Goal: Task Accomplishment & Management: Manage account settings

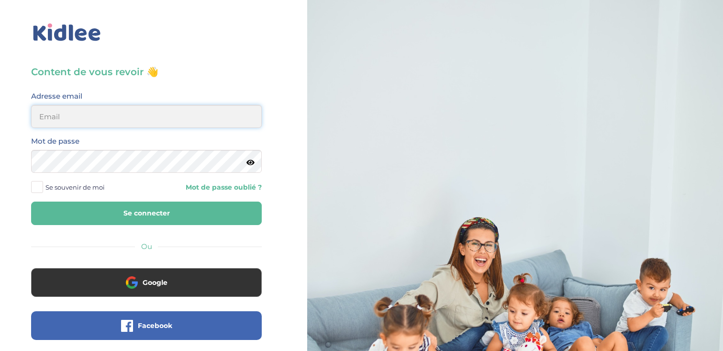
type input "[EMAIL_ADDRESS][DOMAIN_NAME]"
click at [42, 188] on span at bounding box center [37, 187] width 12 height 12
click at [0, 0] on input "Se souvenir de moi" at bounding box center [0, 0] width 0 height 0
click at [74, 206] on button "Se connecter" at bounding box center [146, 212] width 231 height 23
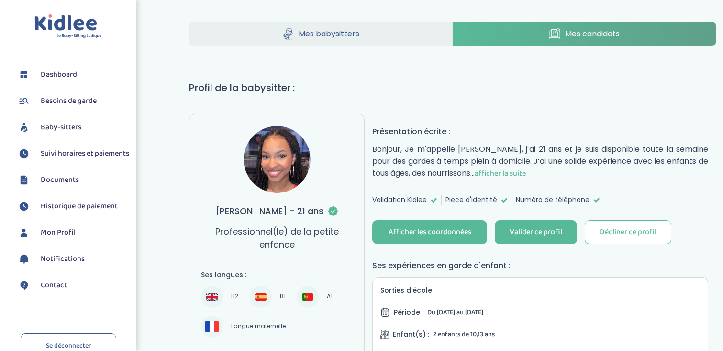
click at [54, 80] on span "Dashboard" at bounding box center [59, 74] width 36 height 11
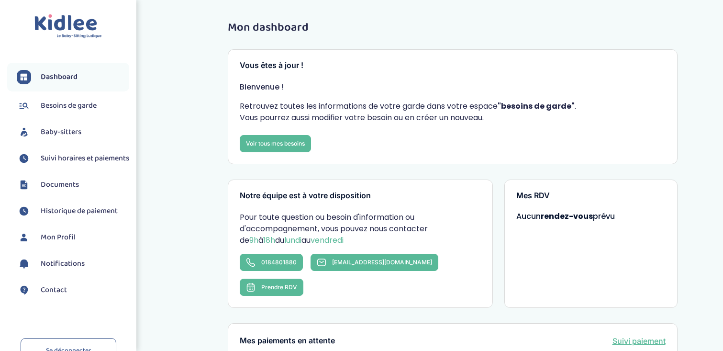
click at [66, 130] on span "Baby-sitters" at bounding box center [61, 131] width 41 height 11
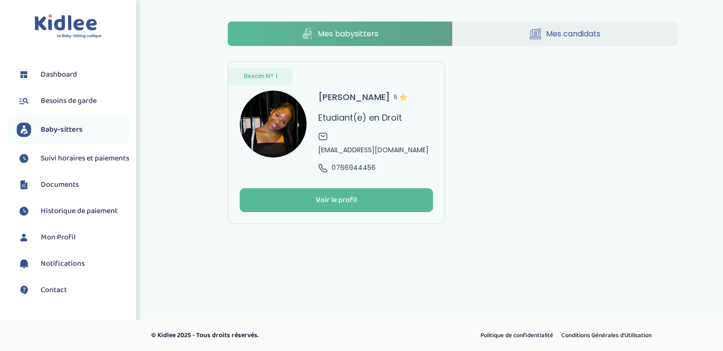
click at [66, 156] on span "Suivi horaires et paiements" at bounding box center [85, 158] width 88 height 11
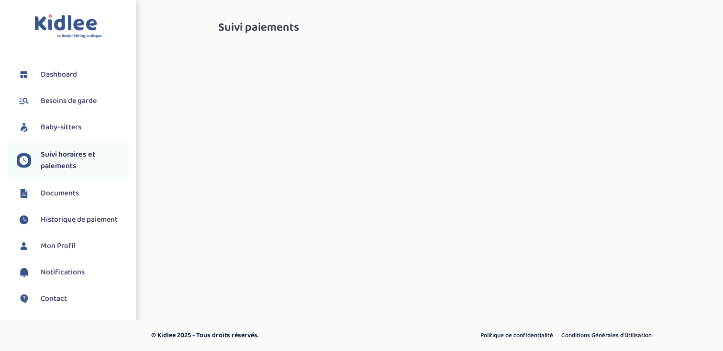
select select "septembre 2025"
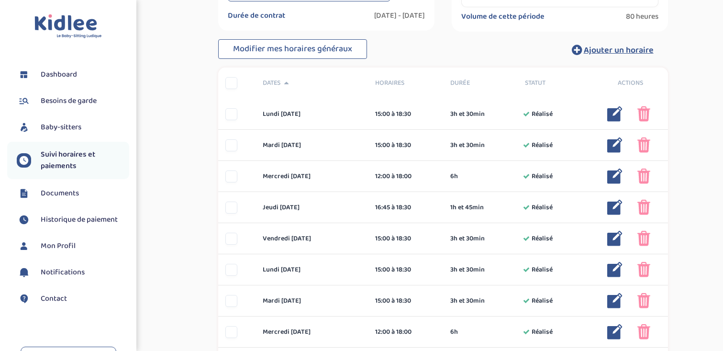
scroll to position [163, 0]
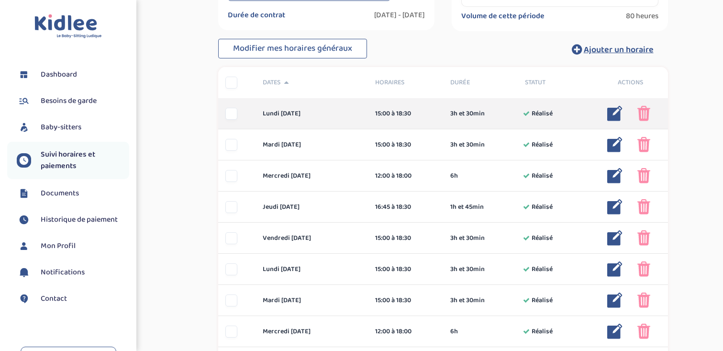
click at [613, 113] on img at bounding box center [614, 113] width 15 height 15
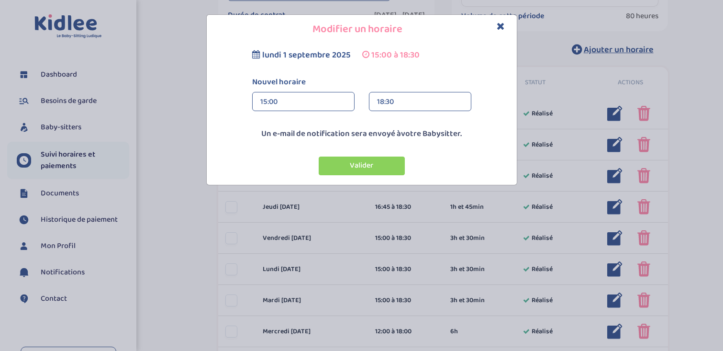
click at [411, 100] on div "18:30" at bounding box center [420, 101] width 86 height 19
click at [409, 125] on div "17:00 (2h)" at bounding box center [419, 130] width 101 height 24
click at [372, 161] on button "Valider" at bounding box center [362, 165] width 86 height 19
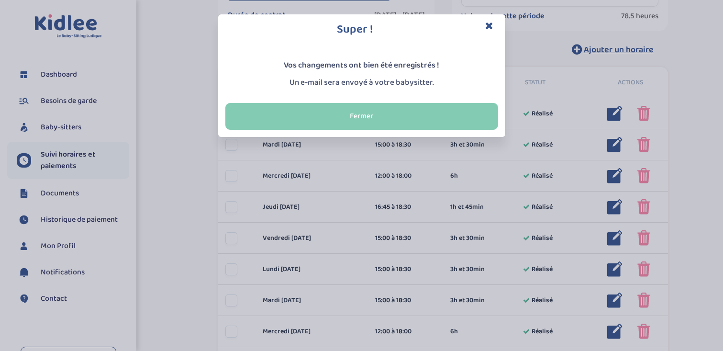
click at [379, 113] on button "Fermer" at bounding box center [361, 116] width 273 height 27
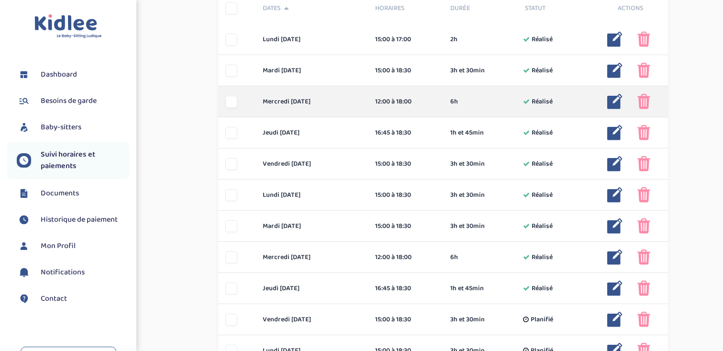
scroll to position [248, 0]
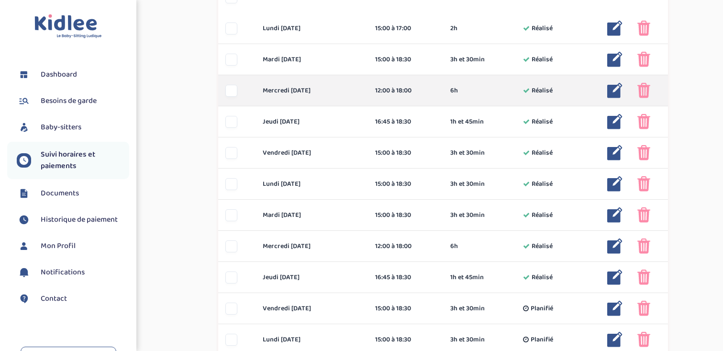
click at [615, 92] on img at bounding box center [614, 90] width 15 height 15
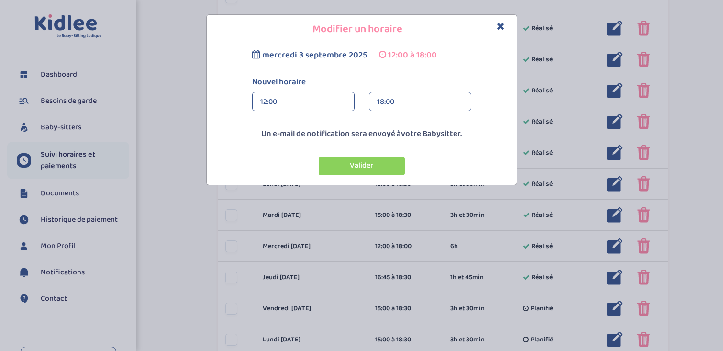
click at [390, 98] on div "18:00" at bounding box center [420, 101] width 86 height 19
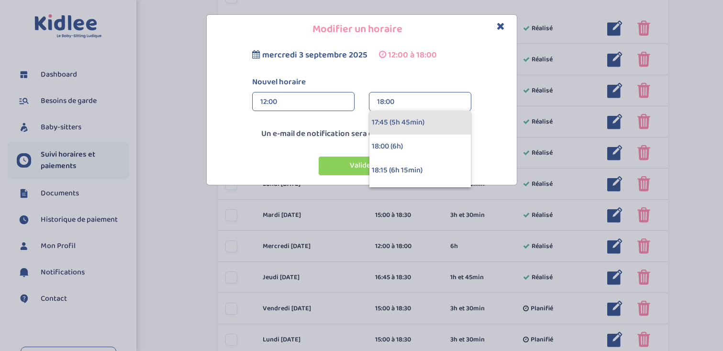
scroll to position [545, 0]
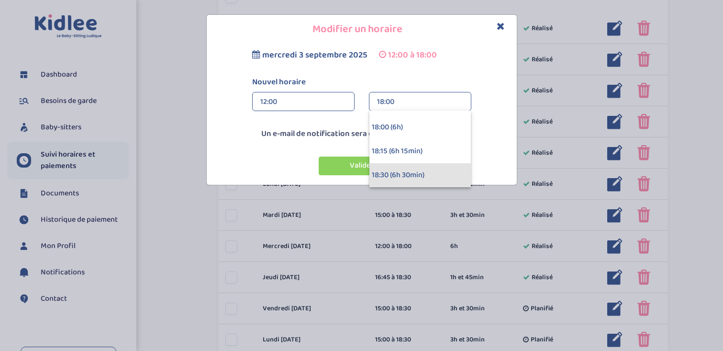
click at [387, 170] on div "18:30 (6h 30min)" at bounding box center [419, 175] width 101 height 24
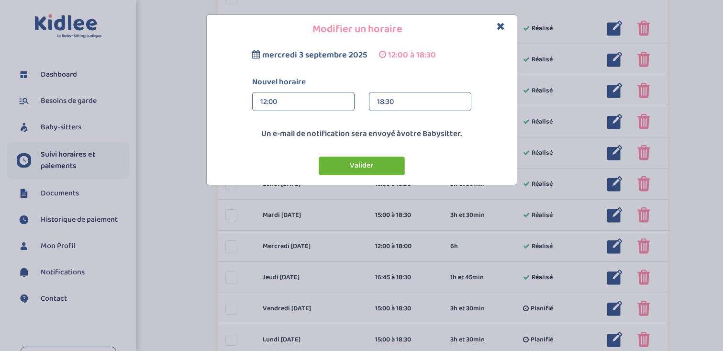
click at [363, 167] on button "Valider" at bounding box center [362, 165] width 86 height 19
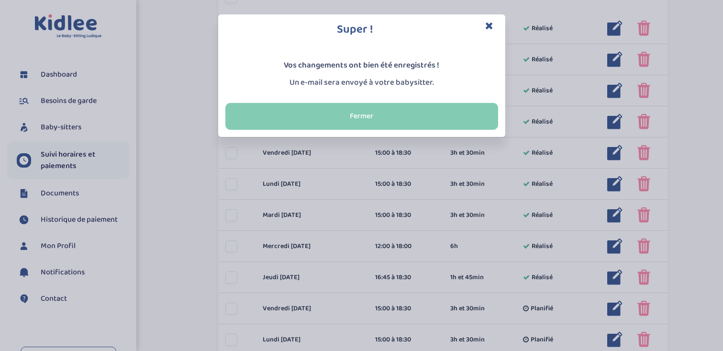
click at [378, 120] on button "Fermer" at bounding box center [361, 116] width 273 height 27
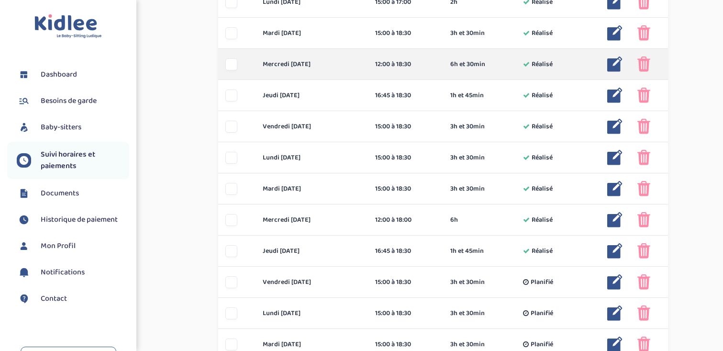
scroll to position [275, 0]
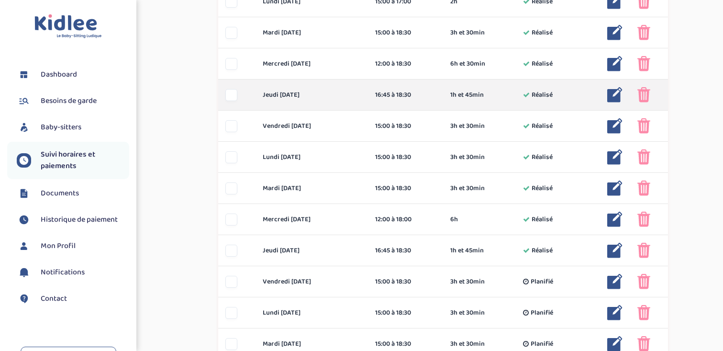
click at [617, 94] on img at bounding box center [614, 94] width 15 height 15
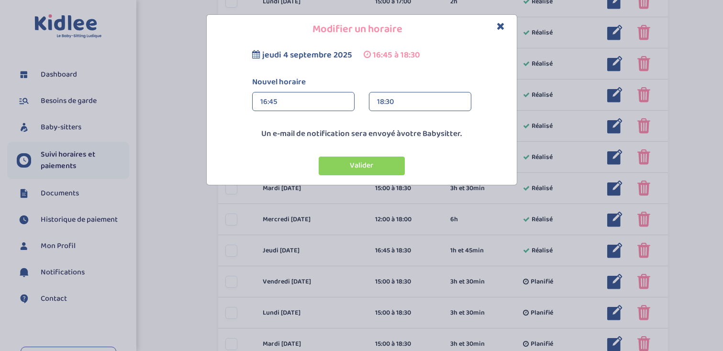
click at [278, 105] on div "16:45" at bounding box center [303, 101] width 86 height 19
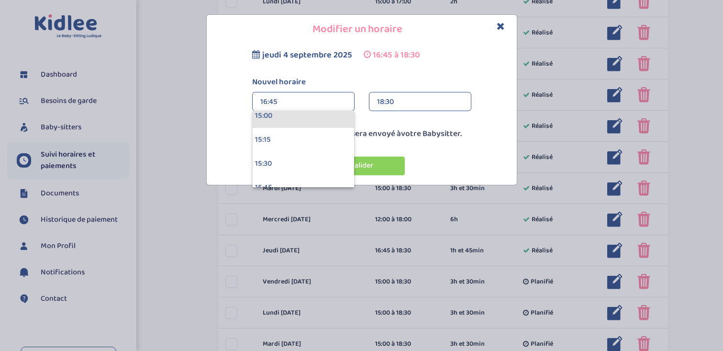
click at [286, 119] on div "15:00" at bounding box center [303, 116] width 101 height 24
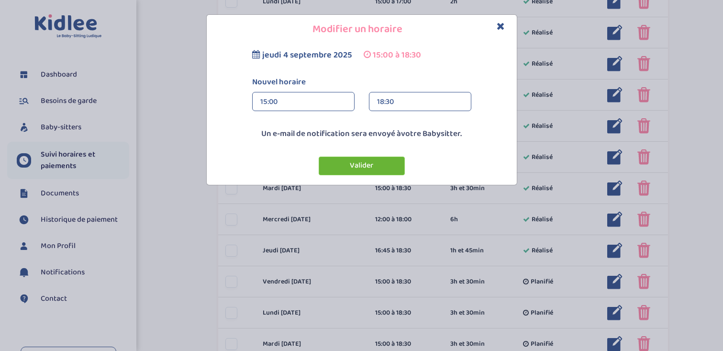
click at [358, 163] on button "Valider" at bounding box center [362, 165] width 86 height 19
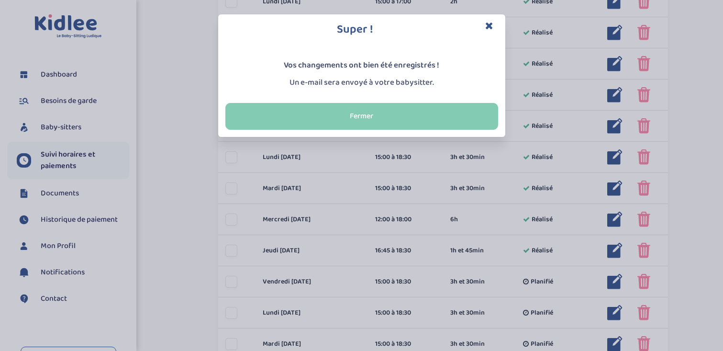
click at [379, 120] on button "Fermer" at bounding box center [361, 116] width 273 height 27
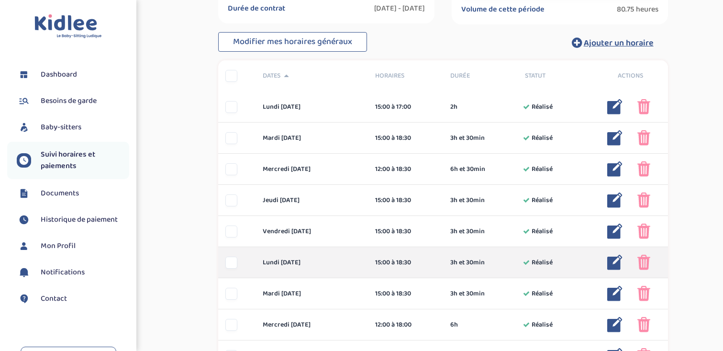
scroll to position [169, 0]
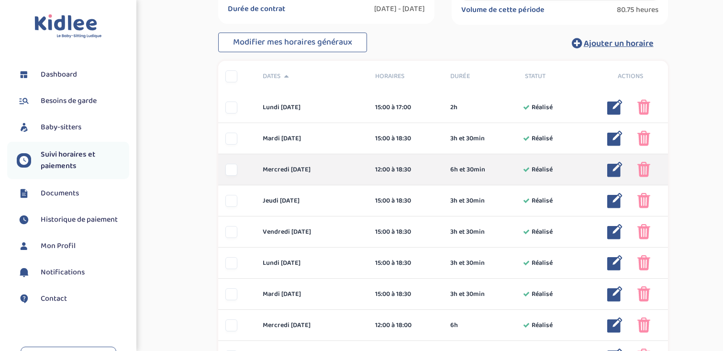
click at [614, 170] on img at bounding box center [614, 169] width 15 height 15
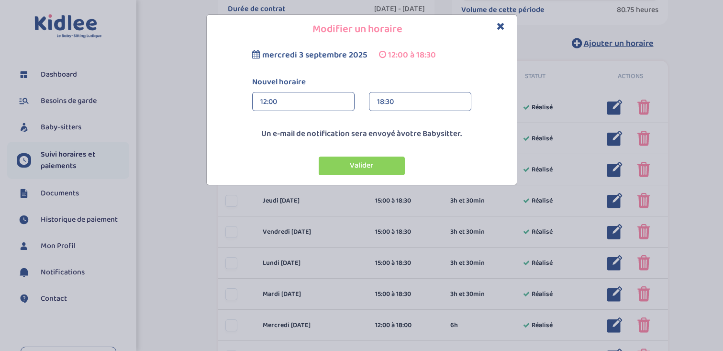
click at [311, 100] on div "12:00" at bounding box center [303, 101] width 86 height 19
click at [298, 130] on div "12:15" at bounding box center [303, 130] width 101 height 24
click at [357, 168] on button "Valider" at bounding box center [362, 165] width 86 height 19
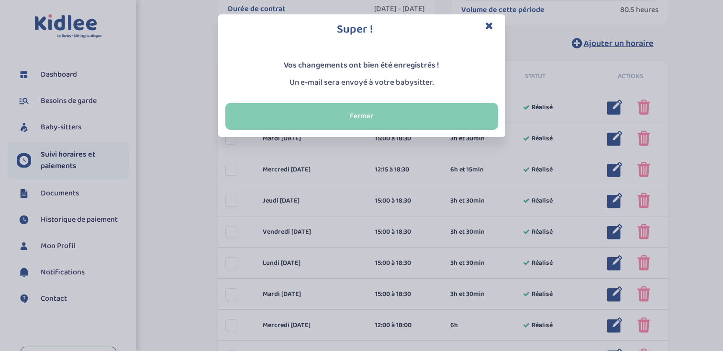
click at [404, 113] on button "Fermer" at bounding box center [361, 116] width 273 height 27
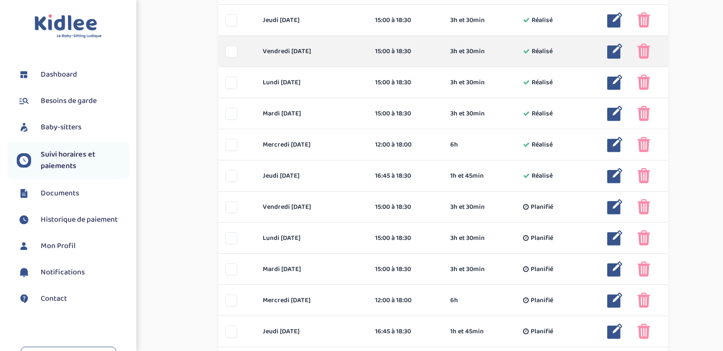
scroll to position [354, 0]
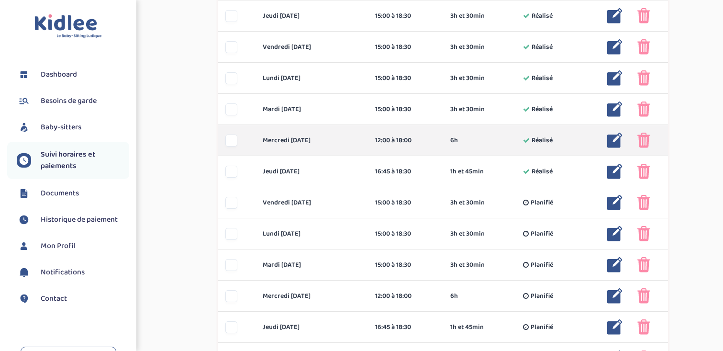
click at [614, 144] on img at bounding box center [614, 140] width 15 height 15
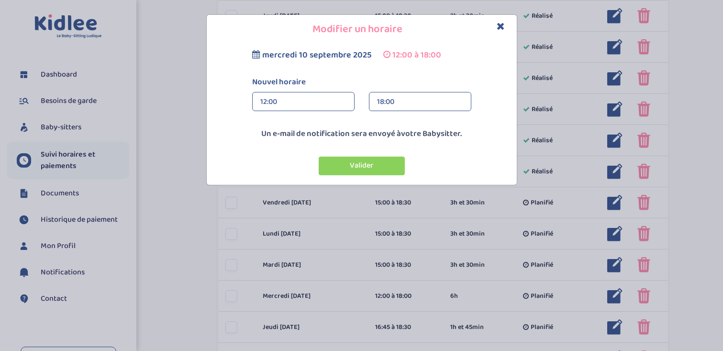
click at [301, 105] on div "12:00" at bounding box center [303, 101] width 86 height 19
click at [295, 125] on div "12:15" at bounding box center [303, 130] width 101 height 24
click at [363, 162] on button "Valider" at bounding box center [362, 165] width 86 height 19
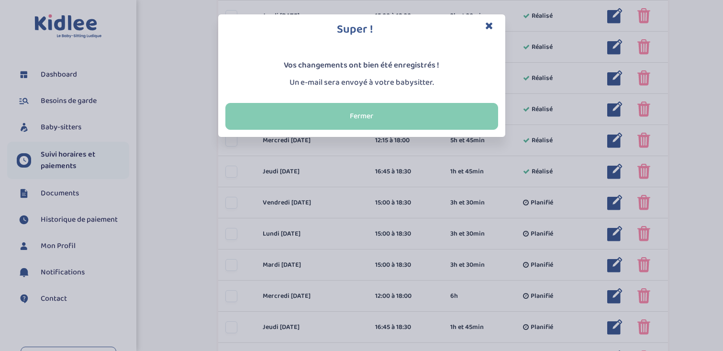
click at [367, 111] on button "Fermer" at bounding box center [361, 116] width 273 height 27
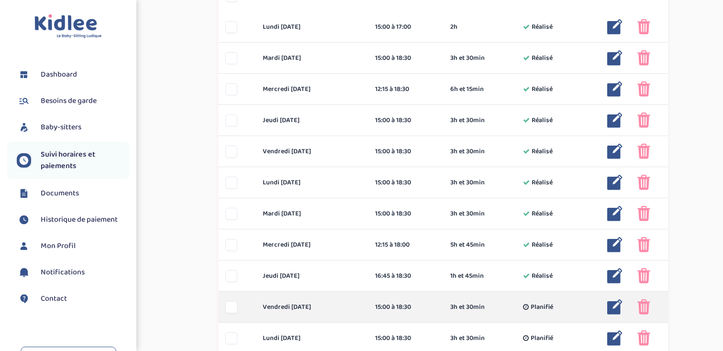
scroll to position [250, 0]
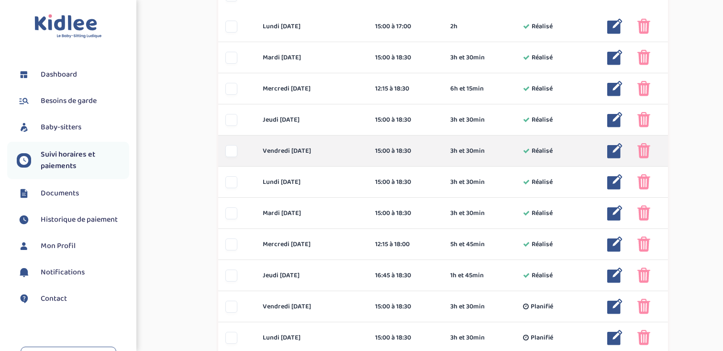
click at [611, 151] on img at bounding box center [614, 150] width 15 height 15
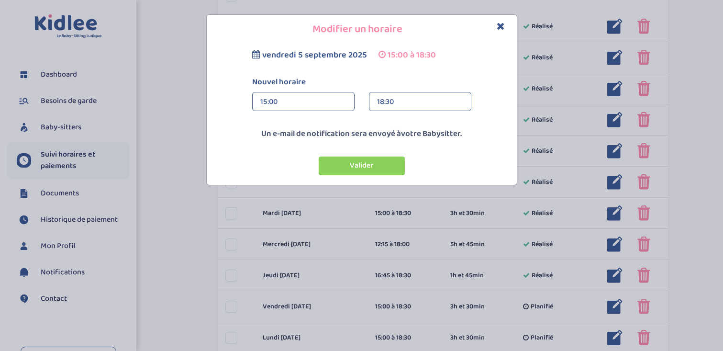
click at [415, 107] on div "18:30" at bounding box center [420, 101] width 86 height 19
click at [409, 137] on div "17:30 (2h 30min)" at bounding box center [419, 134] width 101 height 24
click at [392, 166] on button "Valider" at bounding box center [362, 165] width 86 height 19
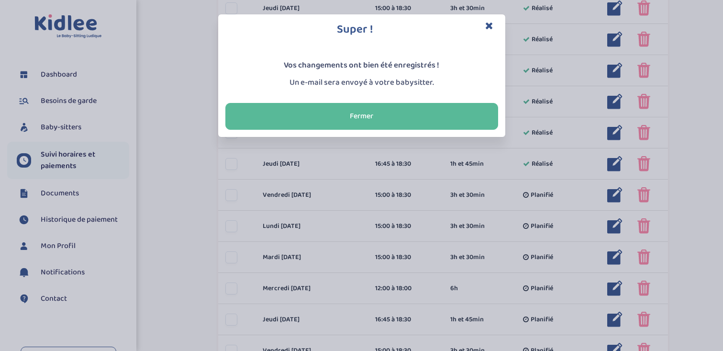
scroll to position [372, 0]
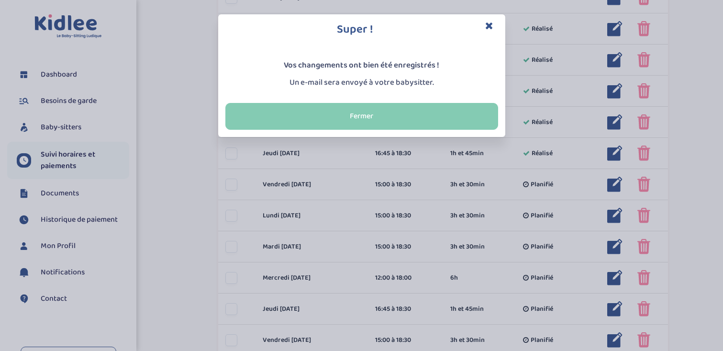
click at [452, 119] on button "Fermer" at bounding box center [361, 116] width 273 height 27
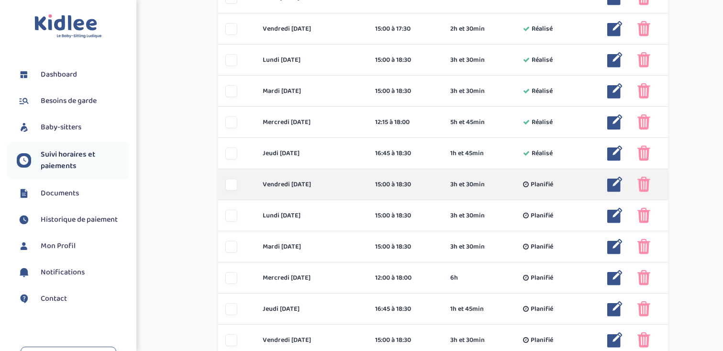
click at [615, 186] on img at bounding box center [614, 184] width 15 height 15
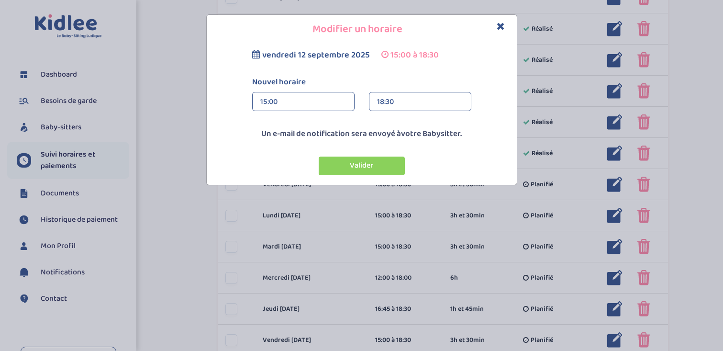
click at [431, 95] on div "18:30" at bounding box center [420, 101] width 86 height 19
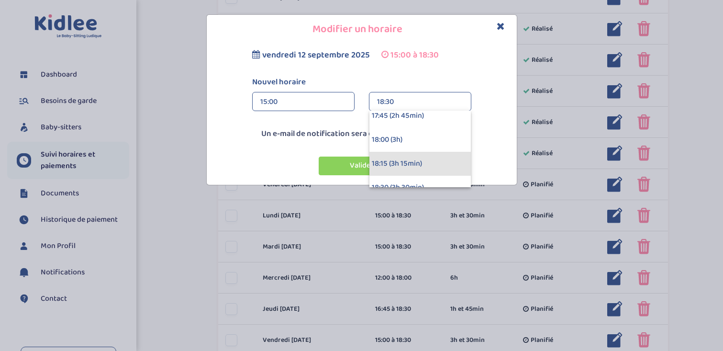
scroll to position [250, 0]
click at [410, 150] on div "18:15 (3h 15min)" at bounding box center [419, 160] width 101 height 24
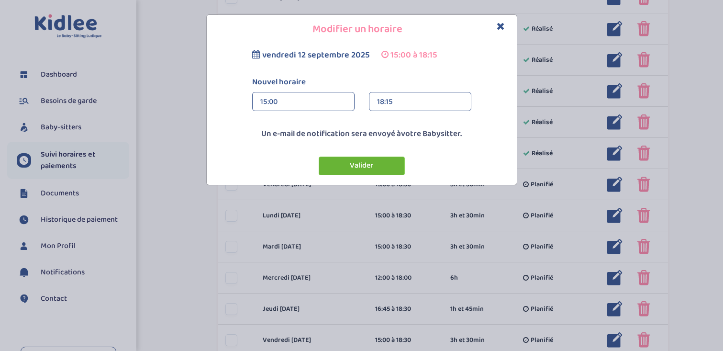
click at [379, 159] on button "Valider" at bounding box center [362, 165] width 86 height 19
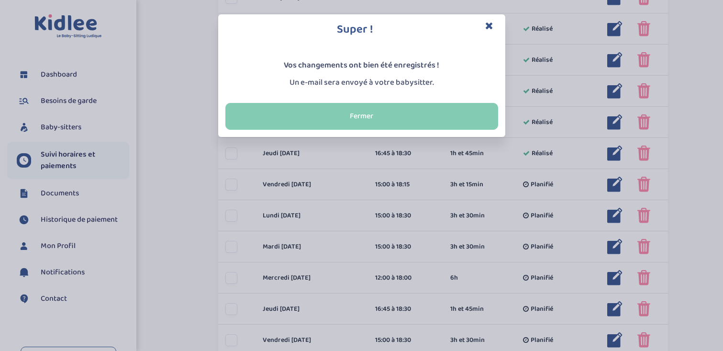
click at [442, 121] on button "Fermer" at bounding box center [361, 116] width 273 height 27
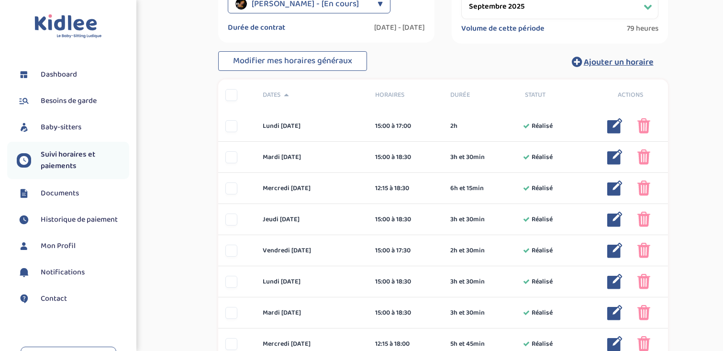
scroll to position [0, 0]
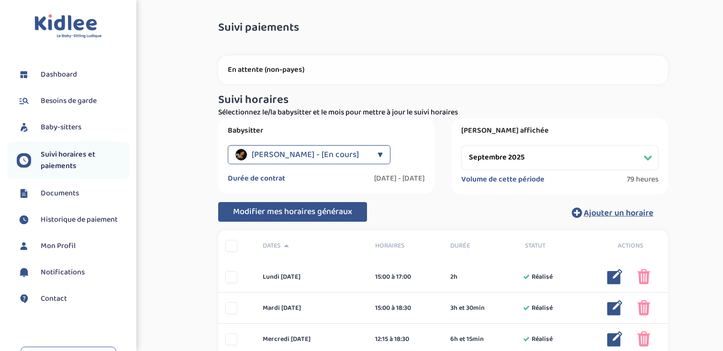
click at [345, 218] on span "Modifier mes horaires généraux" at bounding box center [292, 211] width 119 height 13
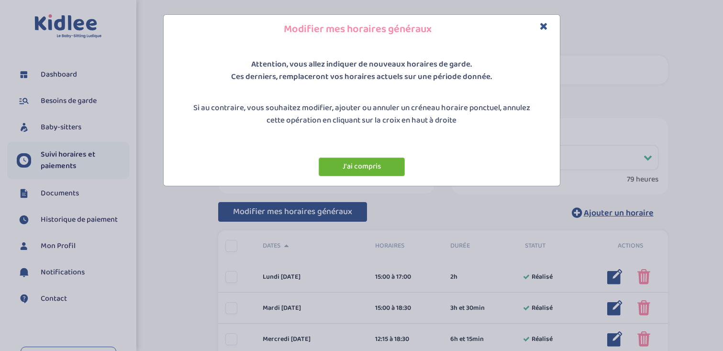
click at [356, 165] on button "J'ai compris" at bounding box center [362, 166] width 86 height 19
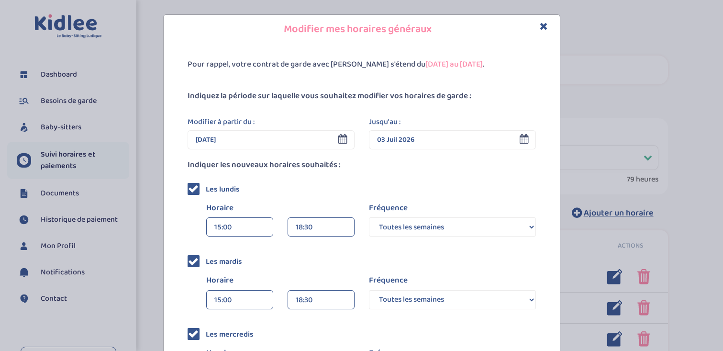
click at [327, 142] on input "12 Sep 2025" at bounding box center [271, 139] width 167 height 19
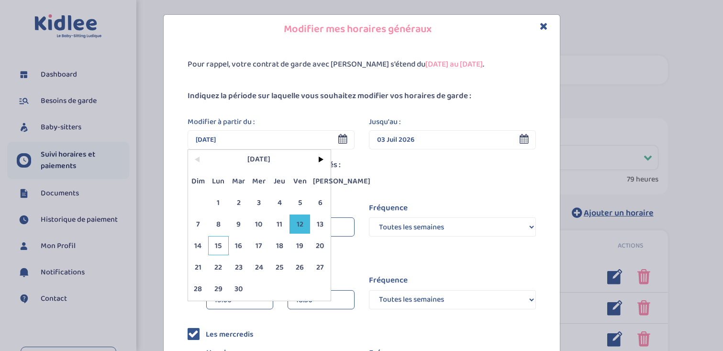
click at [218, 245] on span "15" at bounding box center [218, 245] width 21 height 19
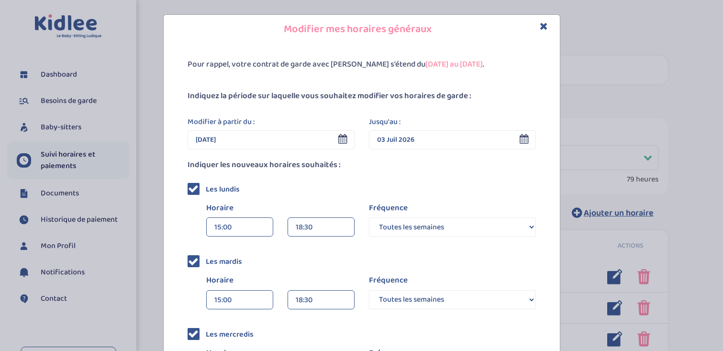
type input "15 Sep 2025"
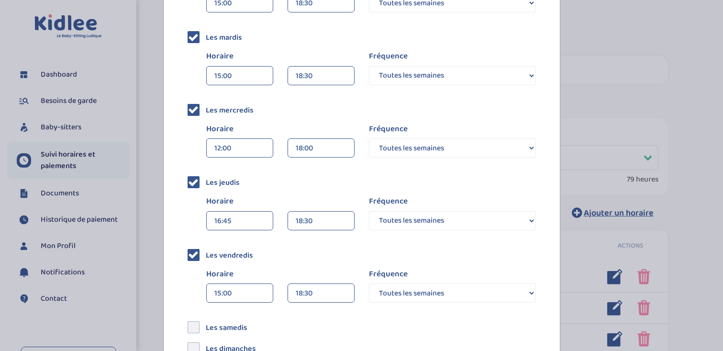
scroll to position [228, 0]
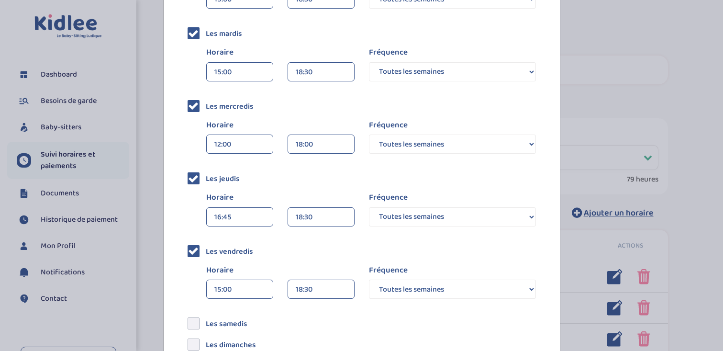
click at [233, 144] on div "12:00" at bounding box center [239, 144] width 51 height 19
click at [236, 167] on div "12:15" at bounding box center [240, 168] width 66 height 24
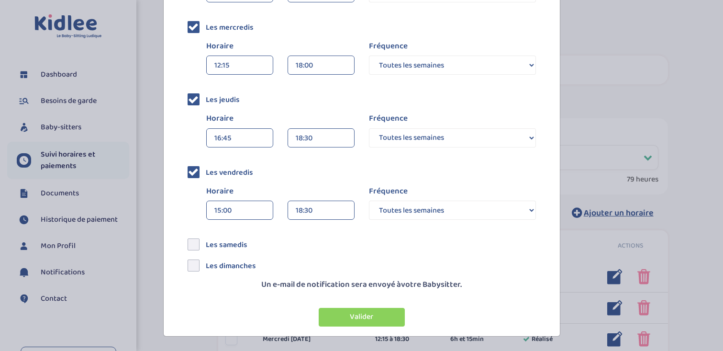
scroll to position [305, 0]
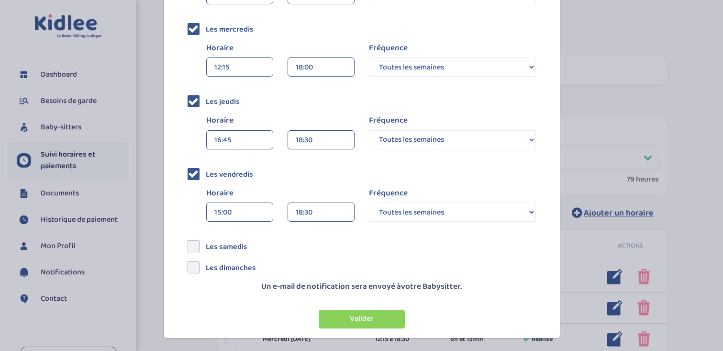
click at [310, 214] on div "18:30" at bounding box center [321, 212] width 51 height 19
click at [309, 282] on div "17:30 (2h 30min)" at bounding box center [321, 283] width 66 height 24
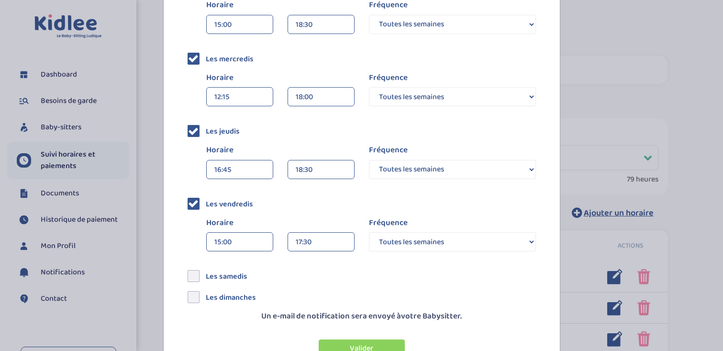
scroll to position [307, 0]
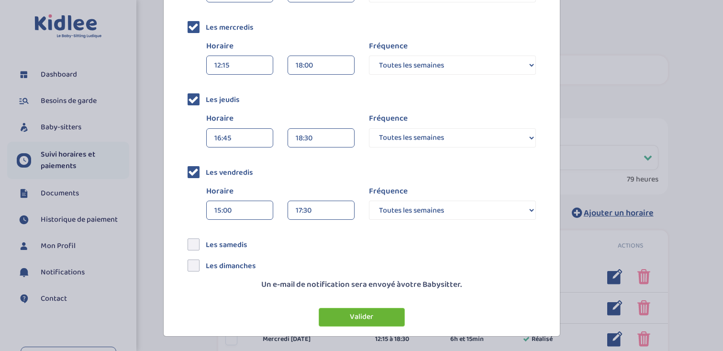
click at [344, 311] on button "Valider" at bounding box center [362, 317] width 86 height 19
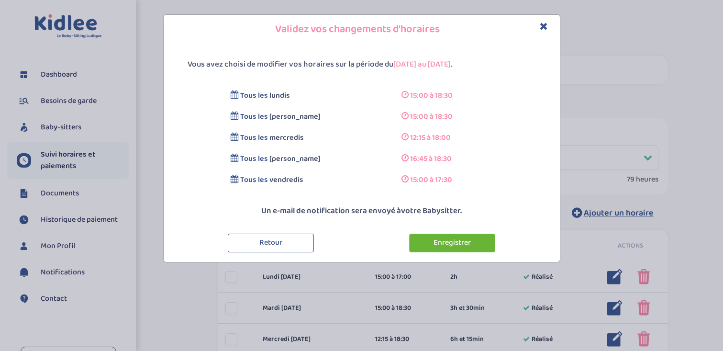
click at [442, 246] on button "Enregistrer" at bounding box center [452, 242] width 86 height 19
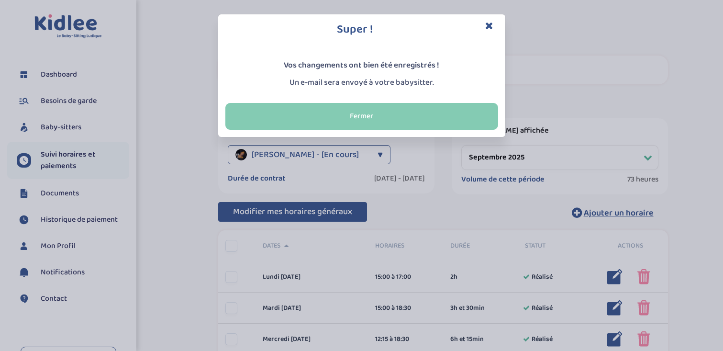
click at [432, 111] on button "Fermer" at bounding box center [361, 116] width 273 height 27
